Goal: Task Accomplishment & Management: Use online tool/utility

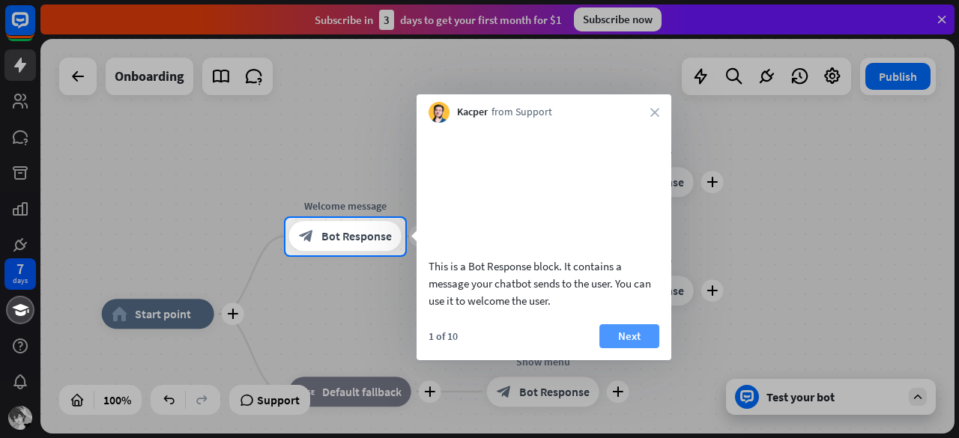
click at [635, 348] on button "Next" at bounding box center [629, 336] width 60 height 24
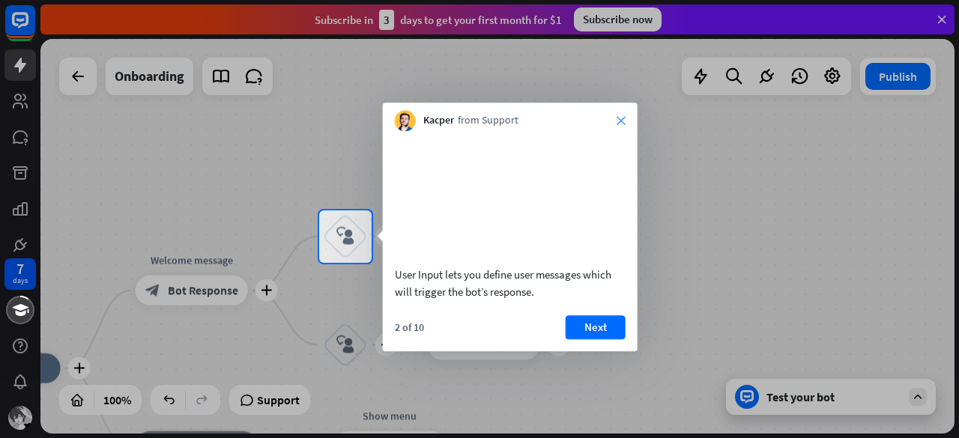
click at [617, 124] on icon "close" at bounding box center [621, 120] width 9 height 9
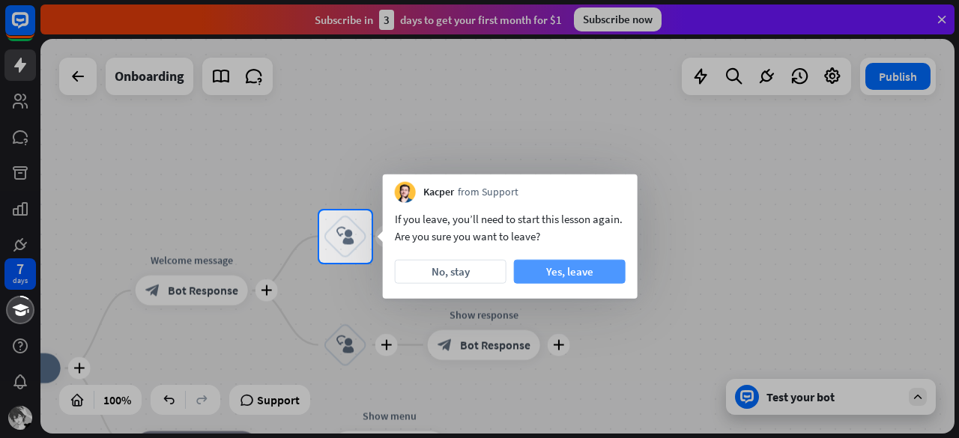
click at [543, 277] on button "Yes, leave" at bounding box center [570, 272] width 112 height 24
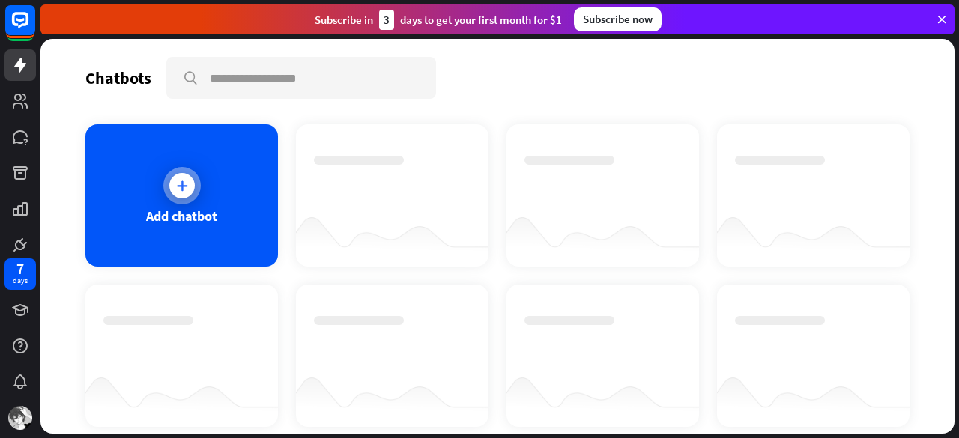
click at [201, 168] on div "Add chatbot" at bounding box center [181, 195] width 193 height 142
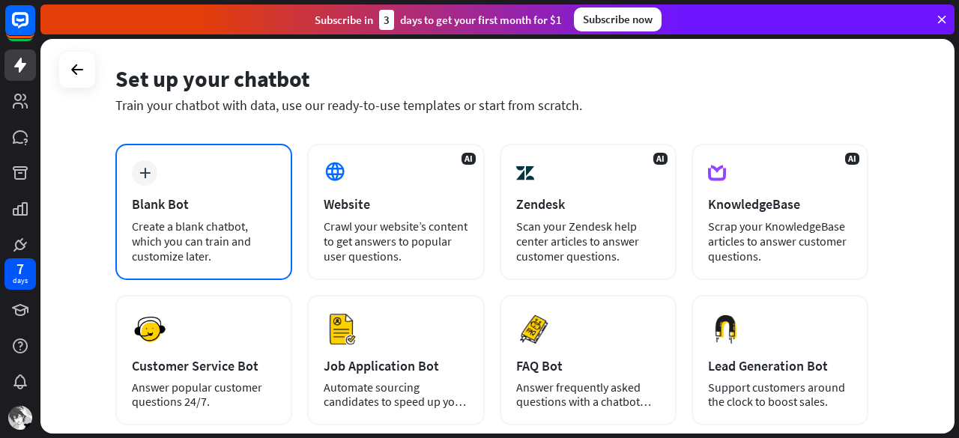
scroll to position [52, 0]
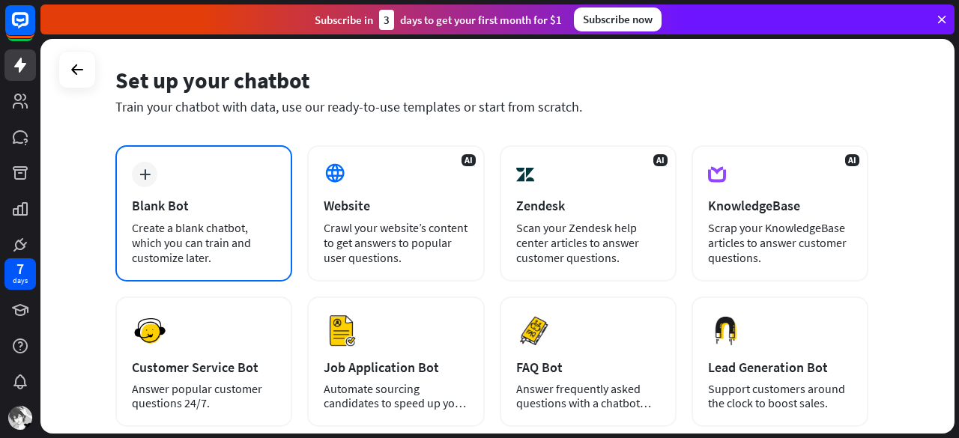
click at [236, 226] on div "Create a blank chatbot, which you can train and customize later." at bounding box center [204, 242] width 144 height 45
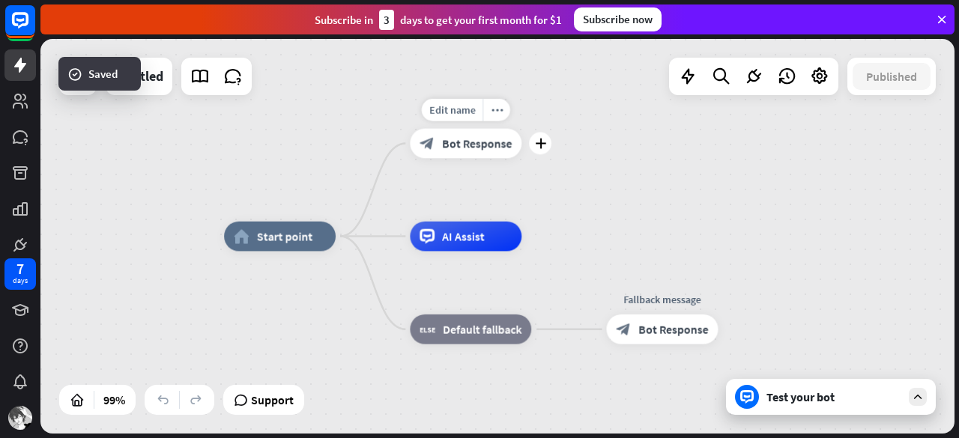
click at [432, 135] on div "block_bot_response Bot Response" at bounding box center [466, 144] width 112 height 30
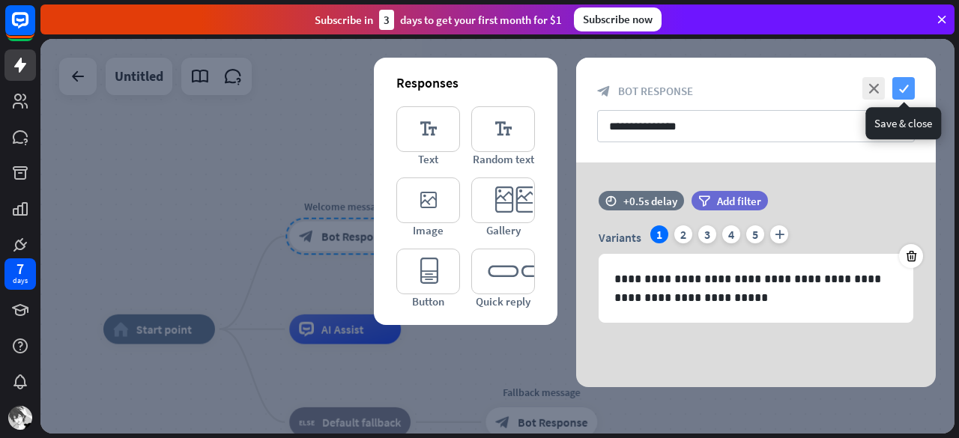
click at [907, 84] on icon "check" at bounding box center [903, 88] width 22 height 22
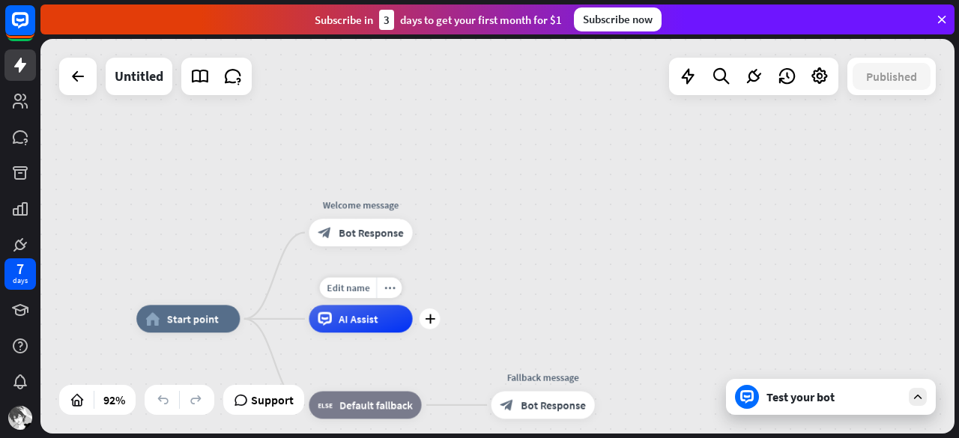
click at [329, 329] on div "AI Assist" at bounding box center [360, 319] width 103 height 28
click at [504, 296] on div "home_2 Start point Welcome message block_bot_response Bot Response AI Assist bl…" at bounding box center [497, 236] width 914 height 395
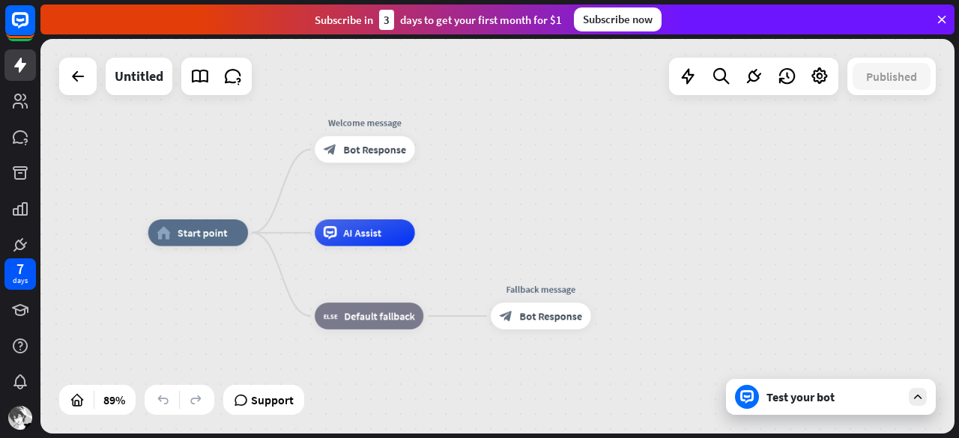
drag, startPoint x: 504, startPoint y: 296, endPoint x: 504, endPoint y: 211, distance: 84.7
click at [504, 211] on div "home_2 Start point Welcome message block_bot_response Bot Response AI Assist bl…" at bounding box center [497, 236] width 914 height 395
